Goal: Task Accomplishment & Management: Manage account settings

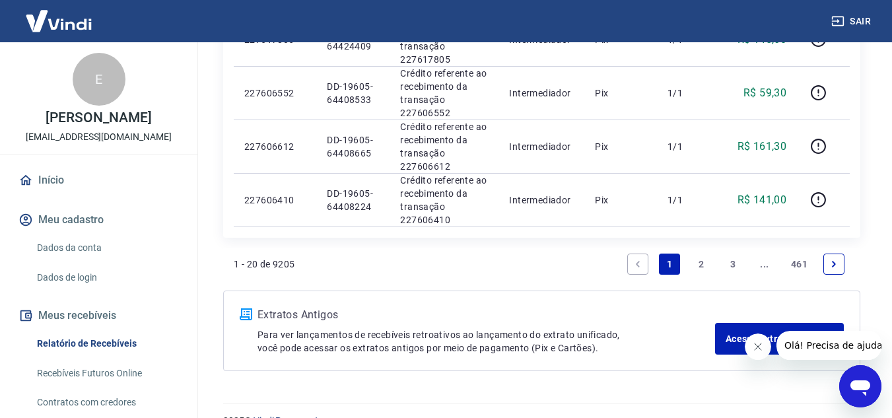
scroll to position [1122, 0]
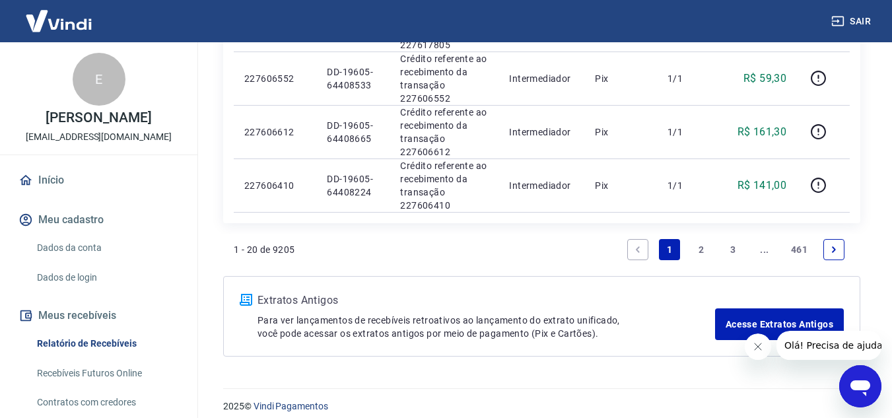
click at [694, 252] on link "2" at bounding box center [700, 249] width 21 height 21
